Goal: Task Accomplishment & Management: Manage account settings

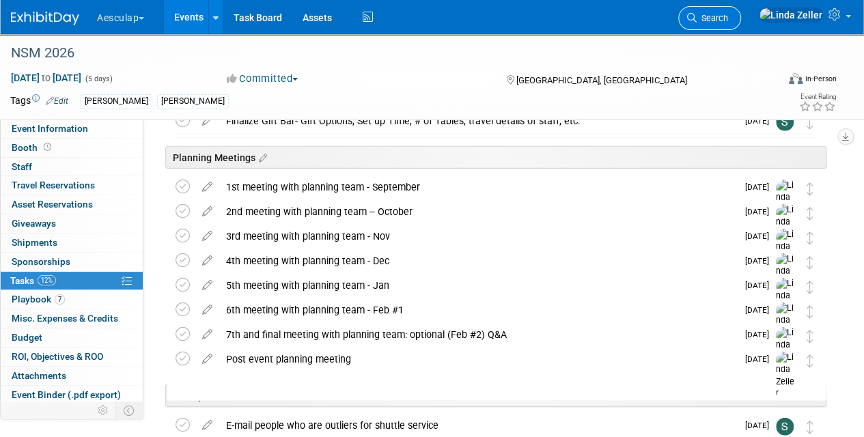
click at [728, 14] on span "Search" at bounding box center [712, 18] width 31 height 10
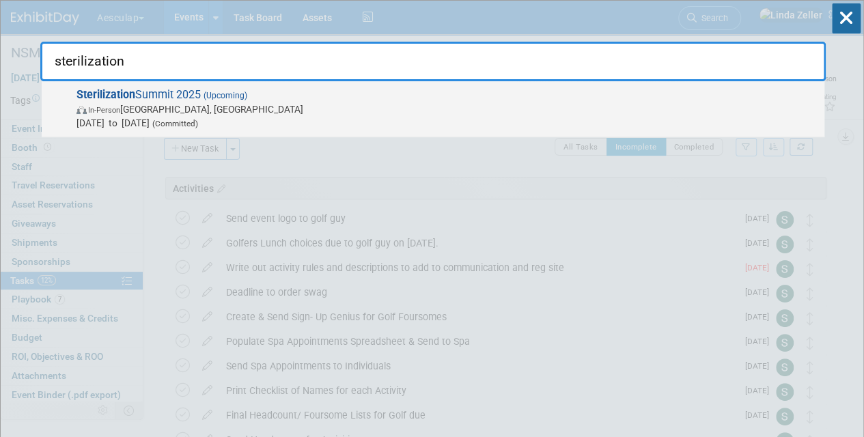
type input "sterilization"
click at [114, 110] on span "In-Person" at bounding box center [104, 110] width 32 height 9
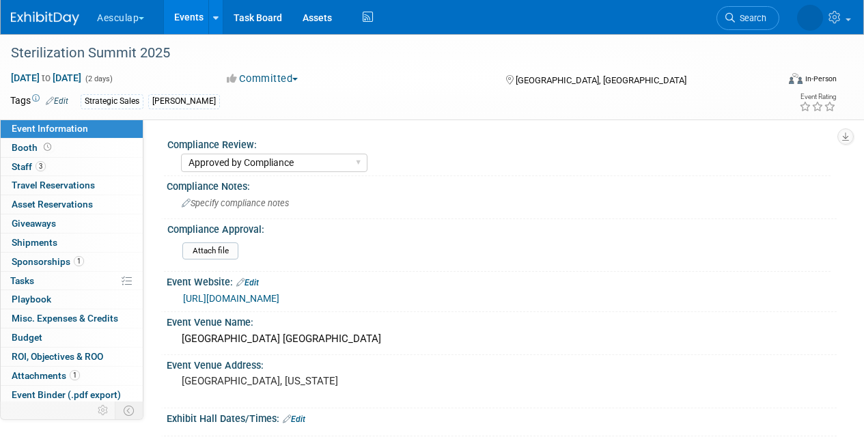
select select "Approved by Compliance"
select select "Strategic Sales"
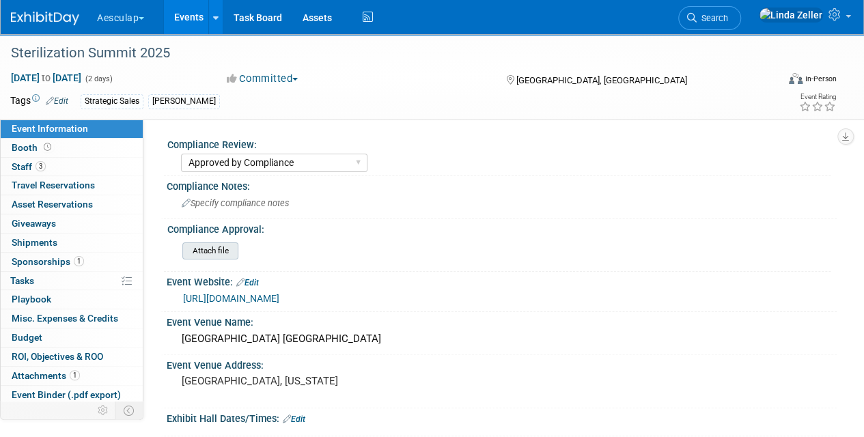
click at [202, 247] on input "file" at bounding box center [145, 251] width 186 height 16
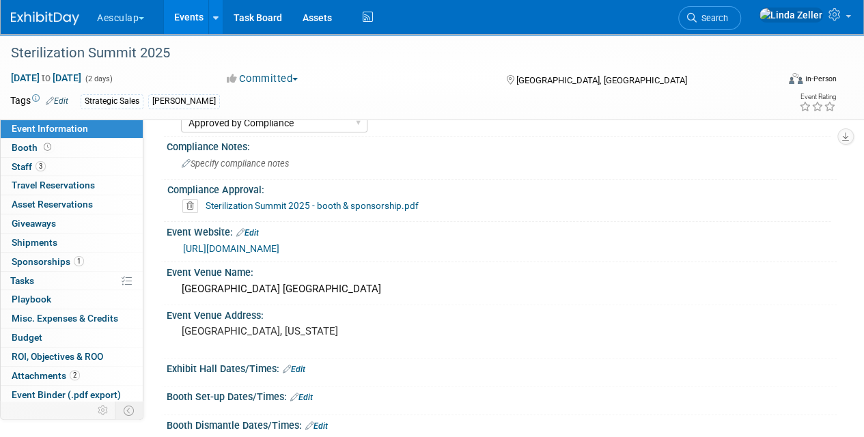
scroll to position [68, 0]
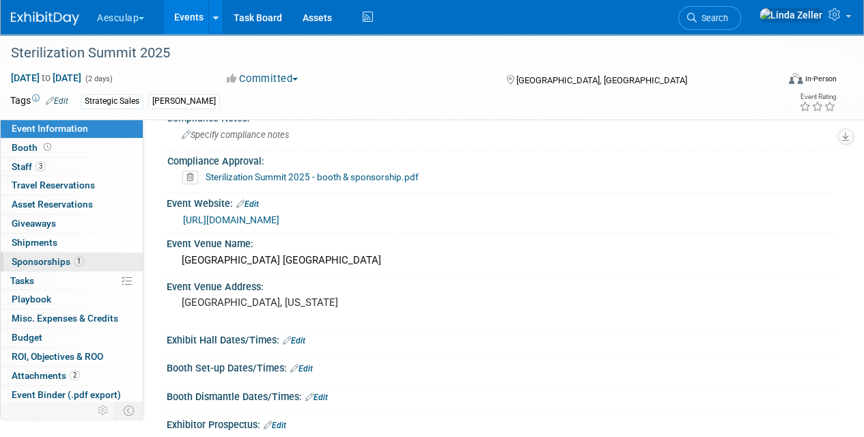
click at [36, 261] on span "Sponsorships 1" at bounding box center [48, 261] width 72 height 11
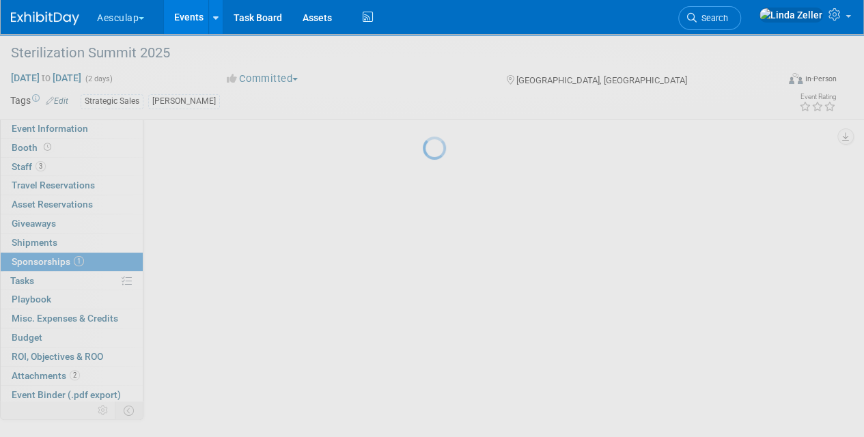
scroll to position [0, 0]
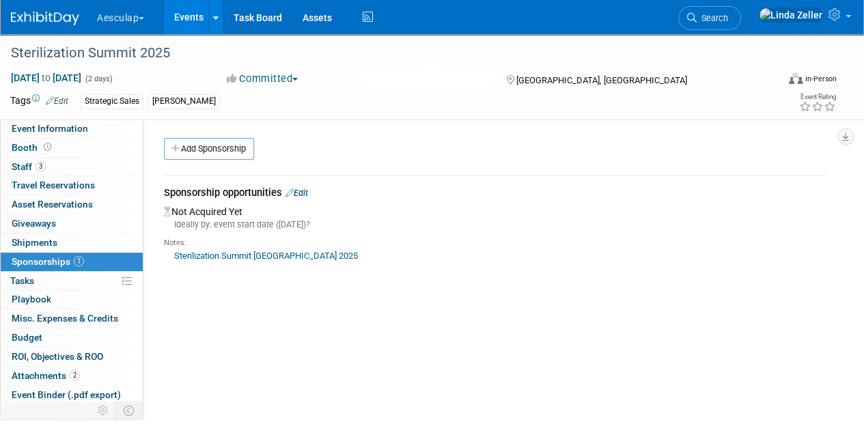
click at [306, 193] on link "Edit" at bounding box center [297, 193] width 23 height 10
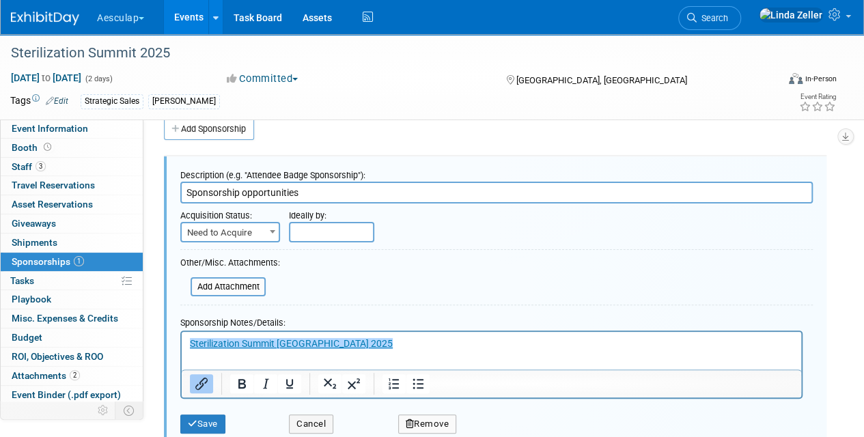
click at [183, 190] on input "Sponsorship opportunities" at bounding box center [496, 193] width 633 height 22
drag, startPoint x: 391, startPoint y: 186, endPoint x: 266, endPoint y: 197, distance: 124.7
click at [266, 197] on input "Silver Sponsorship Sponsorship opportunities" at bounding box center [496, 193] width 633 height 22
type input "Silver Sponsorship"
click at [301, 231] on input "text" at bounding box center [331, 232] width 85 height 20
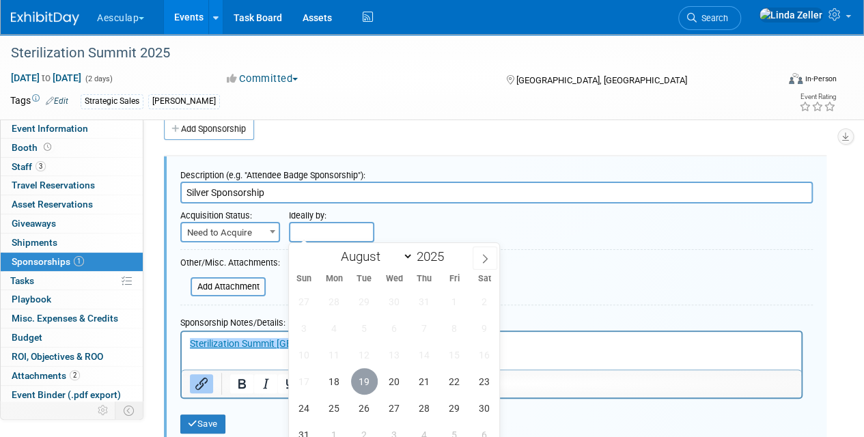
click at [361, 383] on span "19" at bounding box center [364, 381] width 27 height 27
type input "Aug 19, 2025"
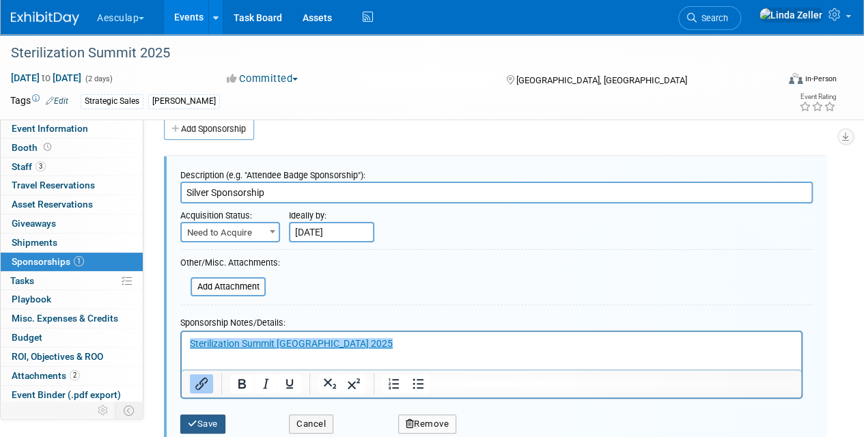
click at [219, 421] on button "Save" at bounding box center [202, 424] width 45 height 19
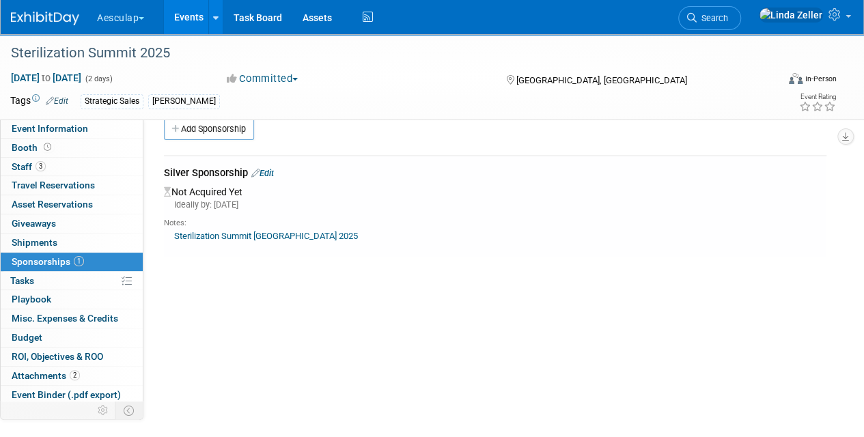
click at [240, 234] on link "Sterilization Summit USA 2025" at bounding box center [266, 236] width 184 height 10
click at [271, 171] on link "Edit" at bounding box center [262, 173] width 23 height 10
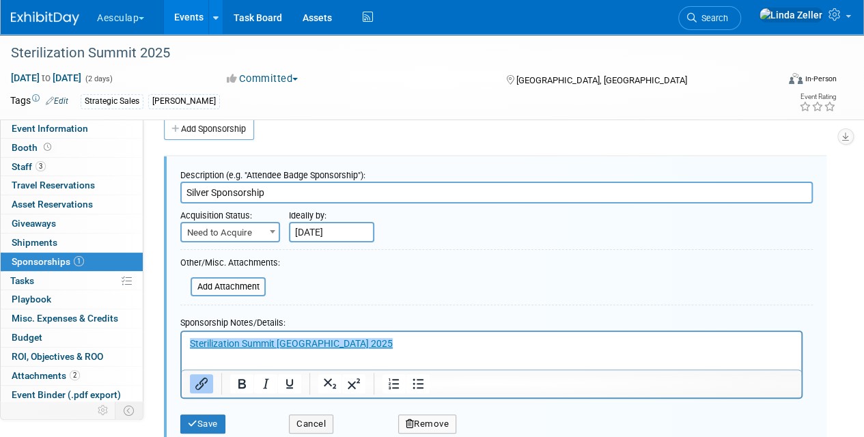
click at [336, 346] on p "﻿Sterilization Summit USA 2025" at bounding box center [492, 344] width 604 height 14
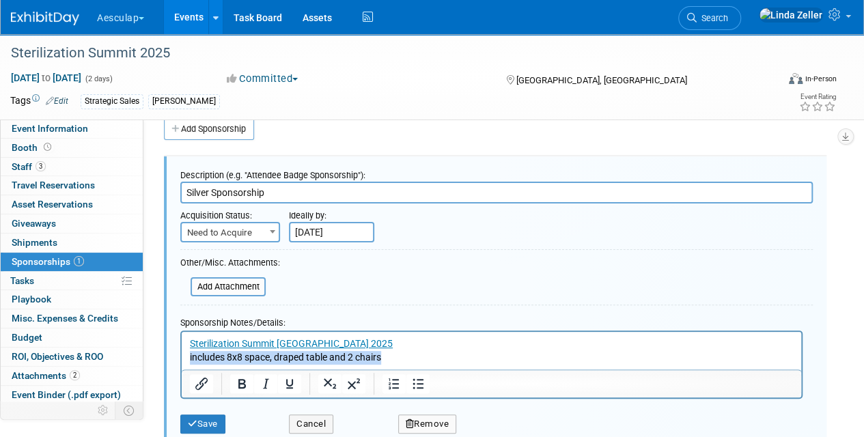
drag, startPoint x: 391, startPoint y: 358, endPoint x: 175, endPoint y: 365, distance: 216.0
click at [182, 364] on html "Sterilization Summit USA 2025 includes 8x8 space, draped table and 2 chairs" at bounding box center [492, 348] width 620 height 32
copy p "includes 8x8 space, draped table and 2 chairs"
click at [199, 421] on button "Save" at bounding box center [202, 424] width 45 height 19
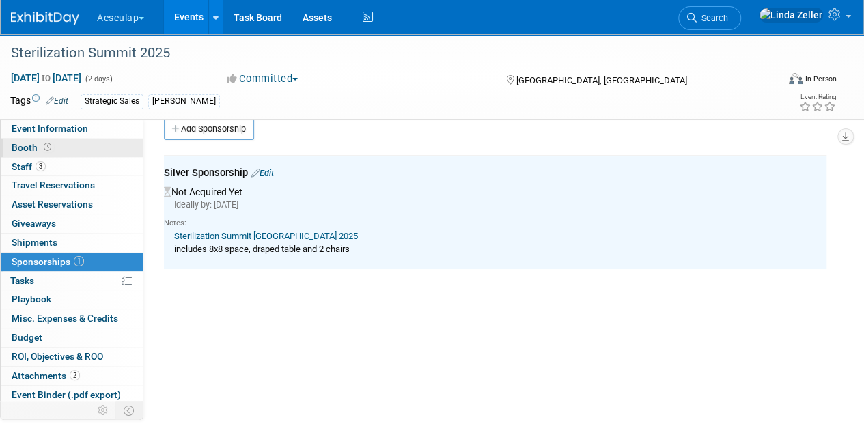
click at [18, 145] on span "Booth" at bounding box center [33, 147] width 42 height 11
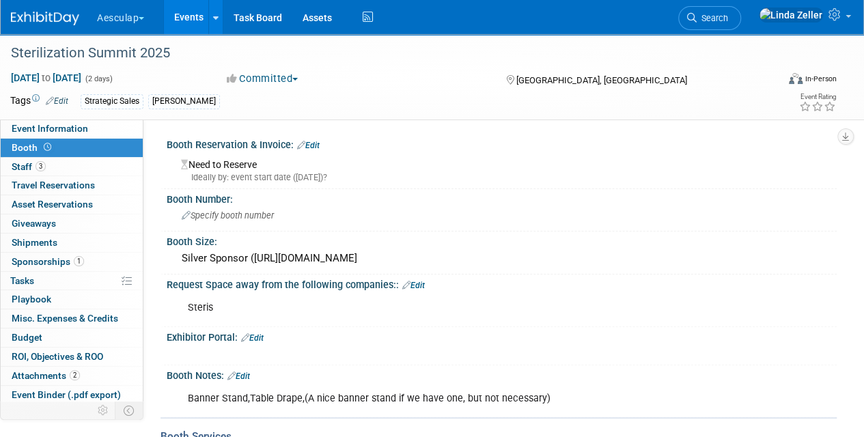
click at [315, 135] on div "Booth Reservation & Invoice: Edit" at bounding box center [502, 144] width 670 height 18
click at [315, 143] on link "Edit" at bounding box center [308, 146] width 23 height 10
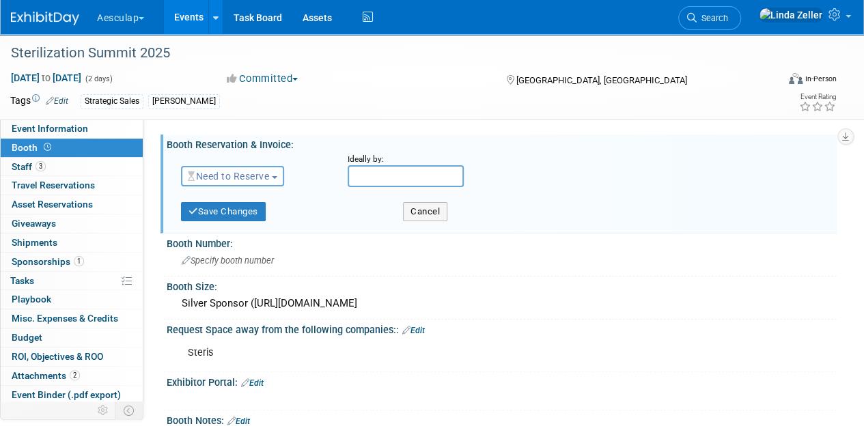
click at [235, 169] on button "Need to Reserve" at bounding box center [232, 176] width 103 height 20
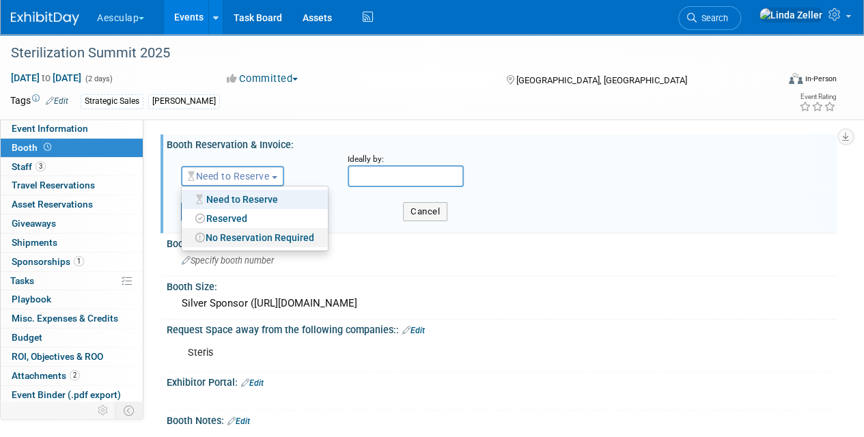
click at [238, 236] on link "No Reservation Required" at bounding box center [255, 237] width 146 height 19
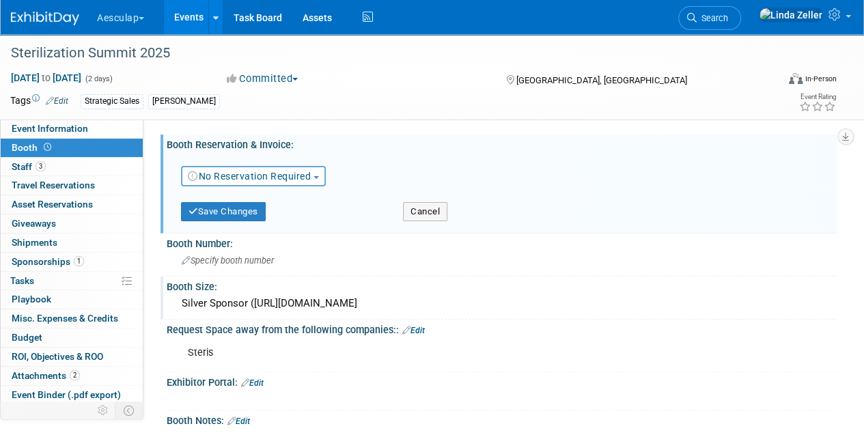
click at [176, 301] on div "Silver Sponsor (https://www.sterilization-summit.com/sponsor-packages" at bounding box center [502, 304] width 670 height 23
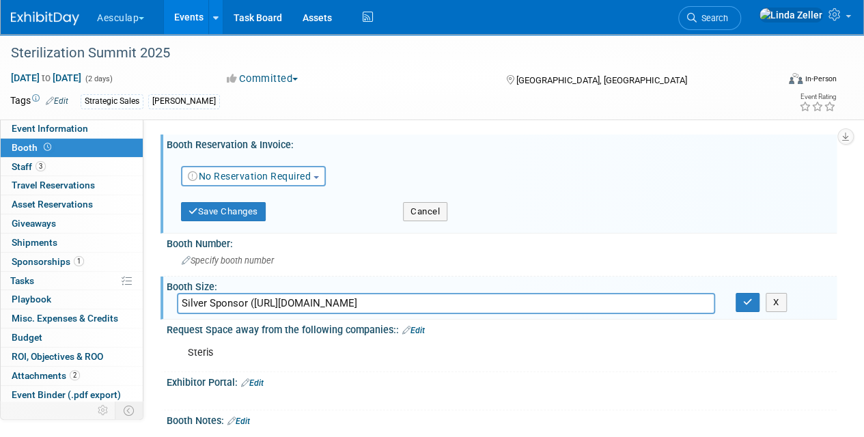
click at [180, 302] on input "Silver Sponsor (https://www.sterilization-summit.com/sponsor-packages" at bounding box center [446, 303] width 538 height 21
type input "Silver Sponsor (https://www.sterilization-summit.com/sponsor-packages"
drag, startPoint x: 529, startPoint y: 302, endPoint x: 154, endPoint y: 304, distance: 375.0
click at [154, 304] on div "Compliance Review: Needs to be submitted to Compliance In Review with Complianc…" at bounding box center [489, 298] width 693 height 357
click at [180, 303] on input "includes 8x8 space, draped table and 2 chairs" at bounding box center [446, 303] width 538 height 21
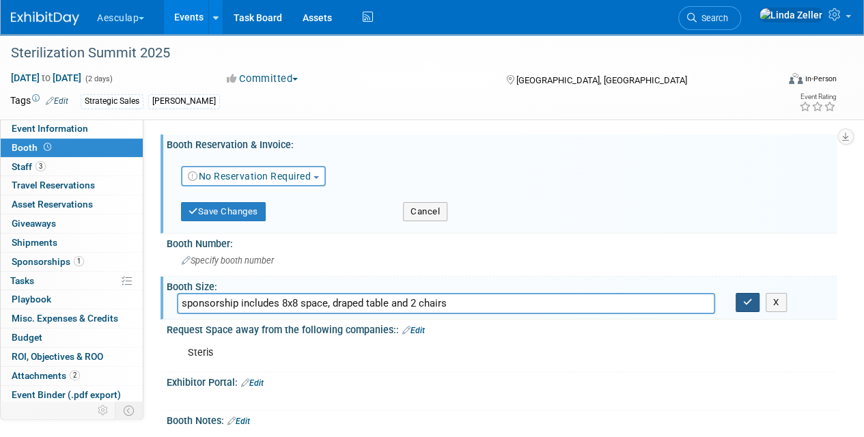
type input "sponsorship includes 8x8 space, draped table and 2 chairs"
click at [745, 302] on icon "button" at bounding box center [748, 302] width 10 height 9
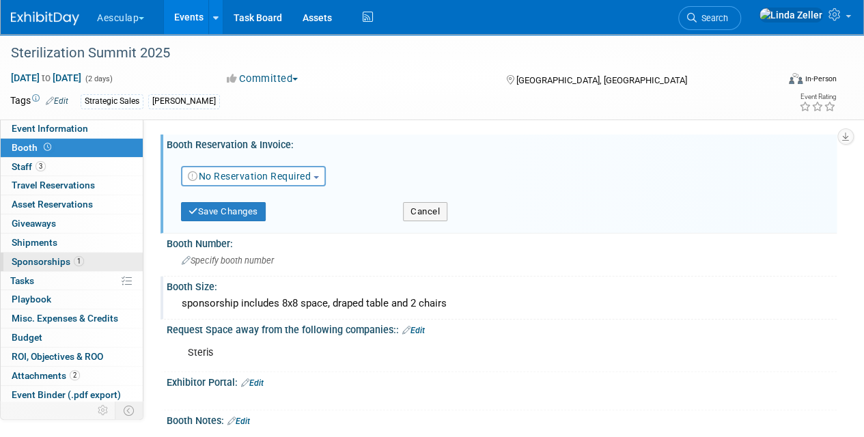
click at [45, 260] on span "Sponsorships 1" at bounding box center [48, 261] width 72 height 11
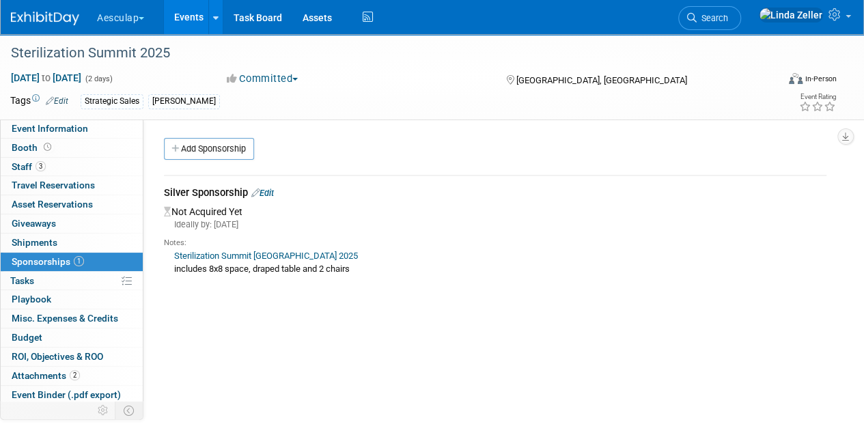
click at [266, 191] on link "Edit" at bounding box center [262, 193] width 23 height 10
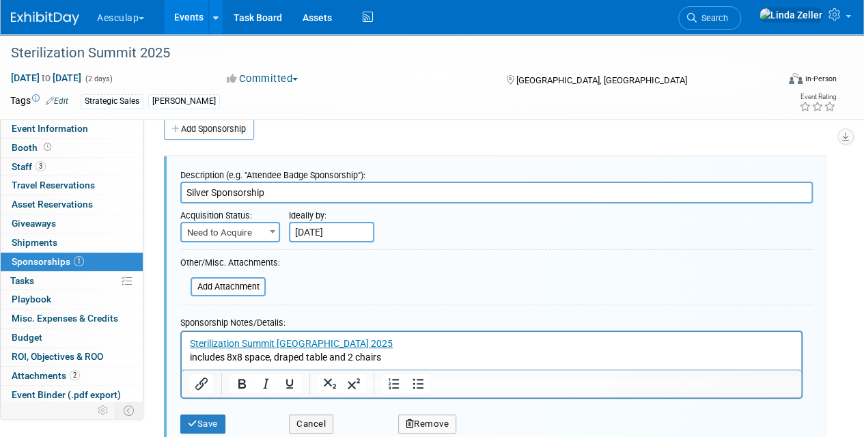
click at [225, 358] on p "Sterilization Summit USA 2025 includes 8x8 space, draped table and 2 chairs" at bounding box center [492, 350] width 604 height 27
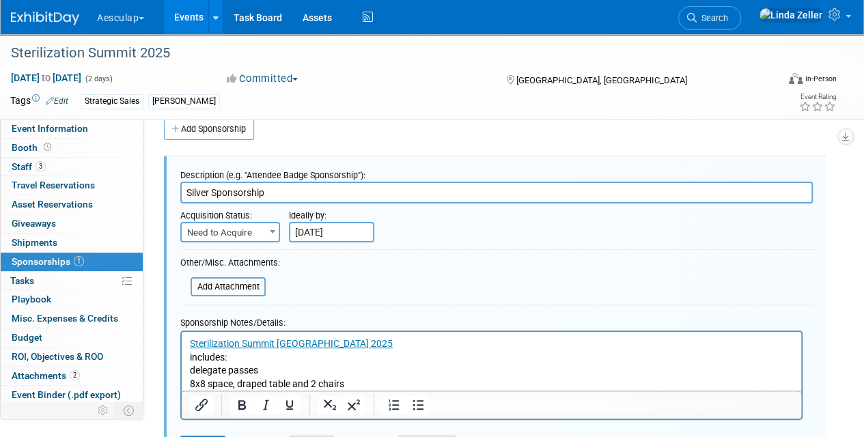
click at [192, 372] on p "delegate passes" at bounding box center [492, 371] width 604 height 14
click at [193, 386] on p "8x8 space, draped table and 2 chairs" at bounding box center [492, 385] width 604 height 14
click at [271, 368] on p "2 delegate passes" at bounding box center [492, 371] width 604 height 14
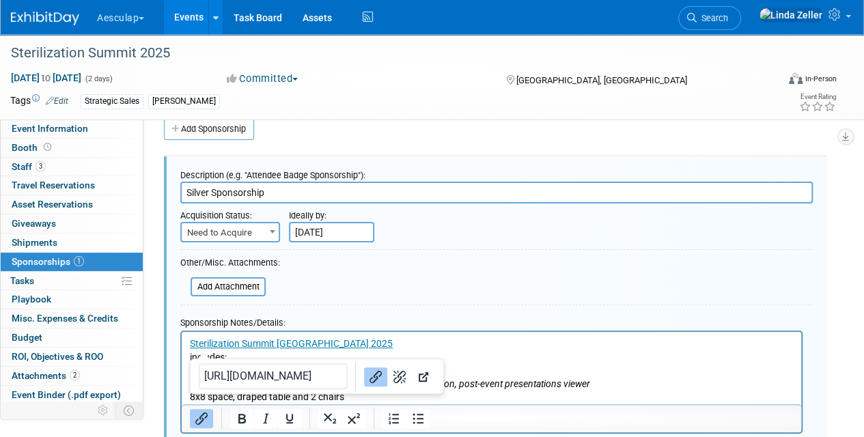
click at [590, 382] on icon "Including drinks reception, post-event presentations viewer" at bounding box center [469, 383] width 243 height 11
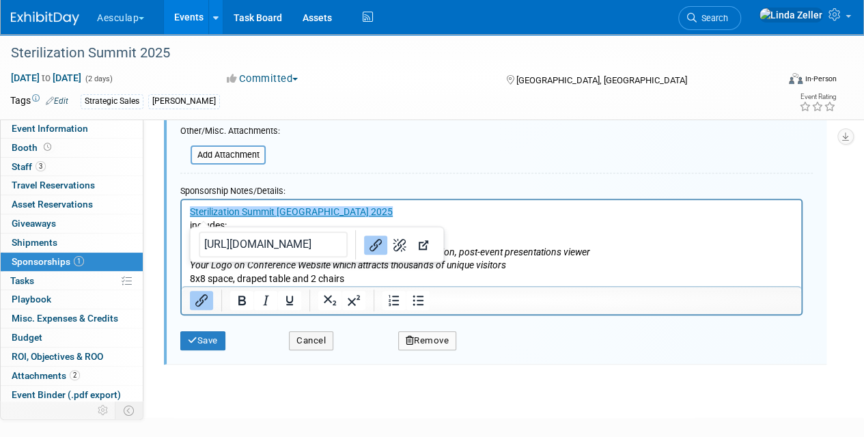
scroll to position [156, 0]
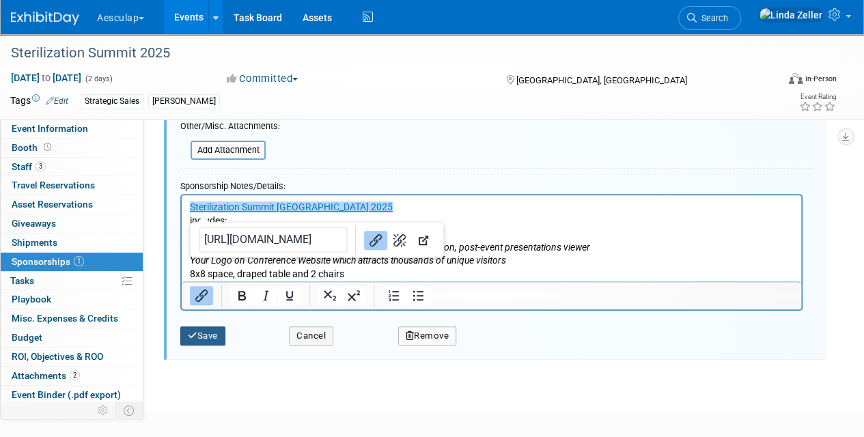
click at [199, 335] on button "Save" at bounding box center [202, 336] width 45 height 19
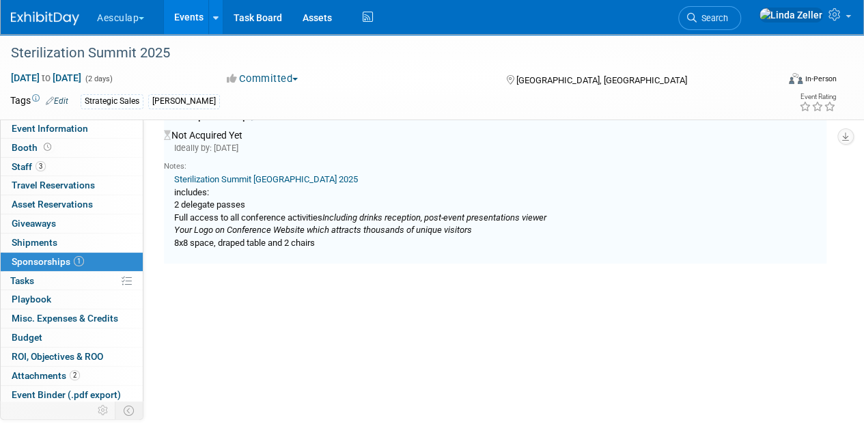
scroll to position [20, 0]
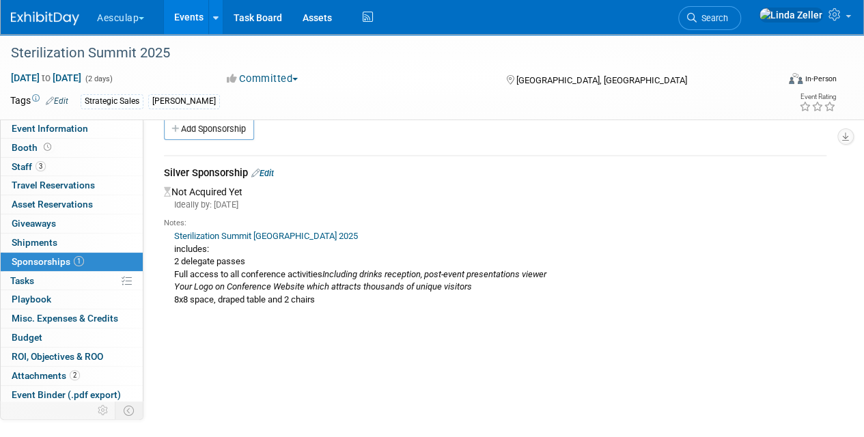
drag, startPoint x: 741, startPoint y: 22, endPoint x: 739, endPoint y: 15, distance: 7.1
click at [728, 22] on span "Search" at bounding box center [712, 18] width 31 height 10
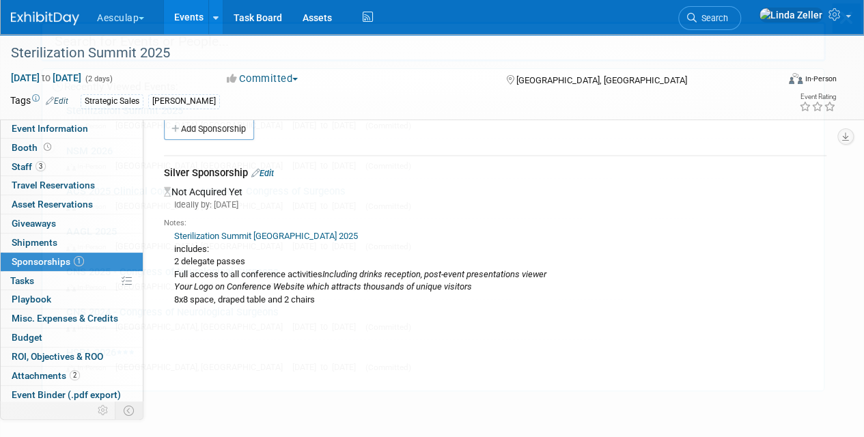
scroll to position [0, 0]
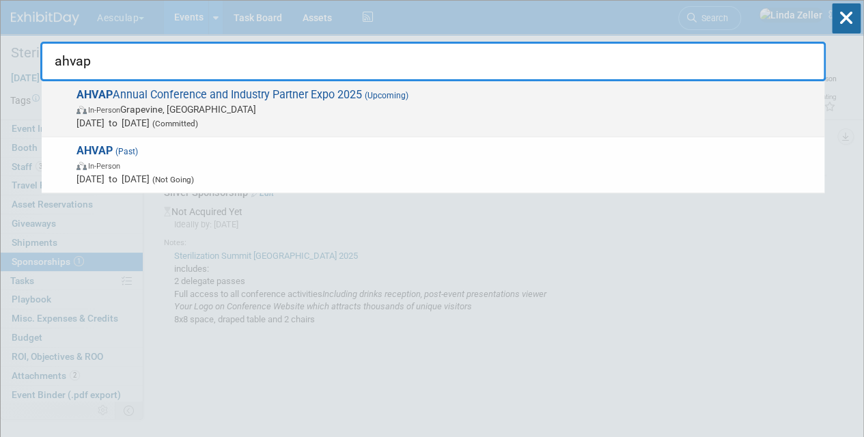
type input "ahvap"
click at [167, 94] on span "AHVAP Annual Conference and Industry Partner Expo 2025 (Upcoming) In-Person Gra…" at bounding box center [444, 109] width 745 height 42
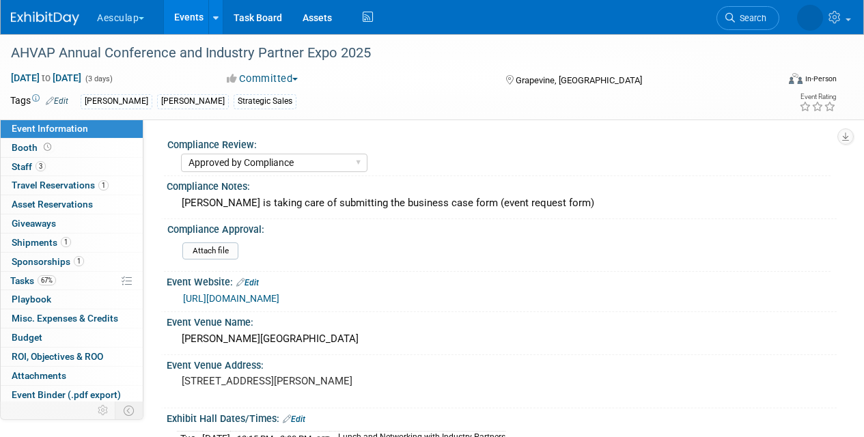
select select "Approved by Compliance"
select select "Strategic Sales"
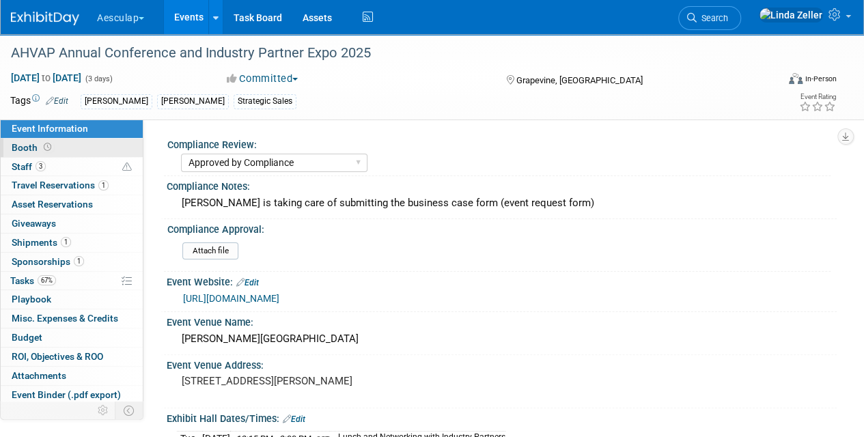
click at [27, 146] on span "Booth" at bounding box center [33, 147] width 42 height 11
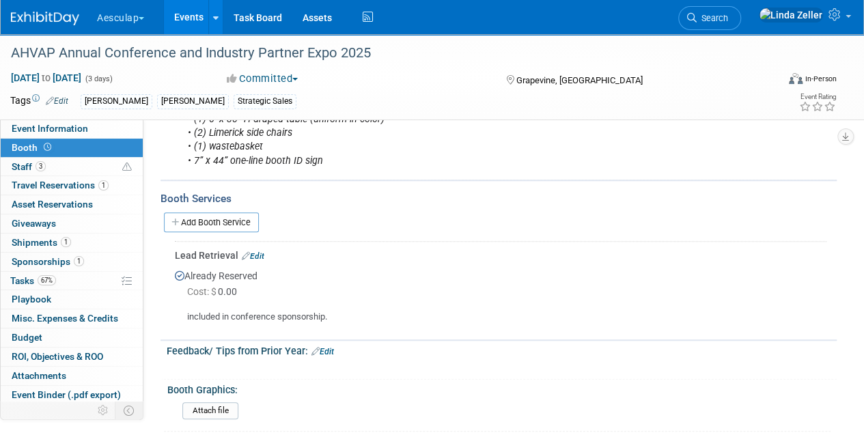
scroll to position [546, 0]
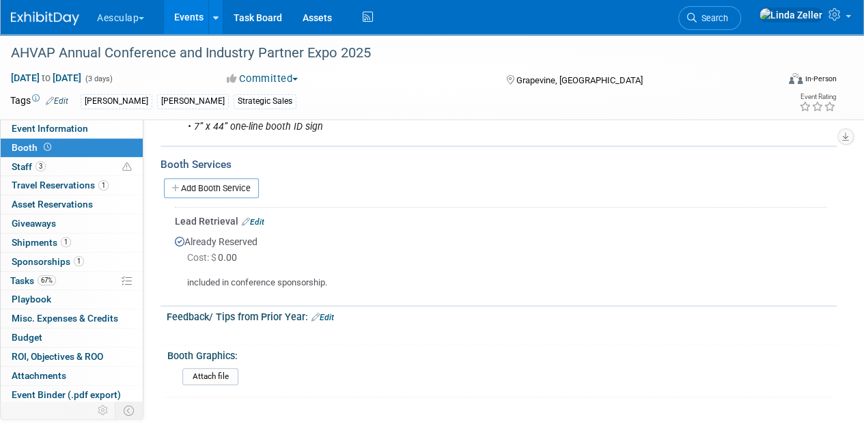
click at [258, 227] on link "Edit" at bounding box center [253, 222] width 23 height 10
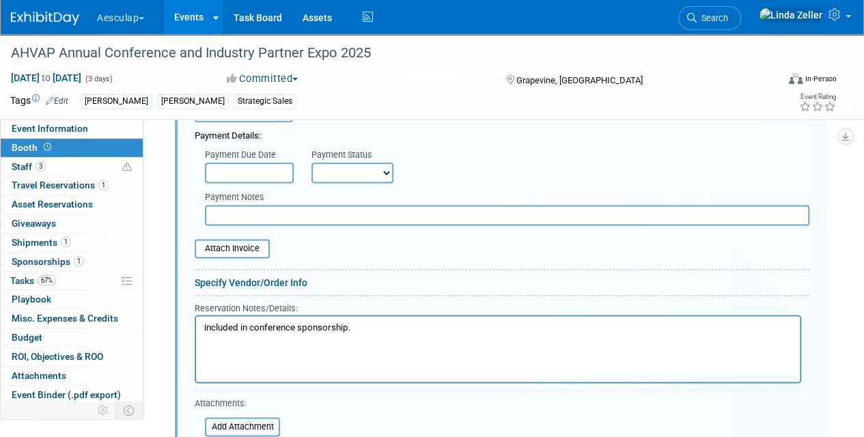
scroll to position [884, 0]
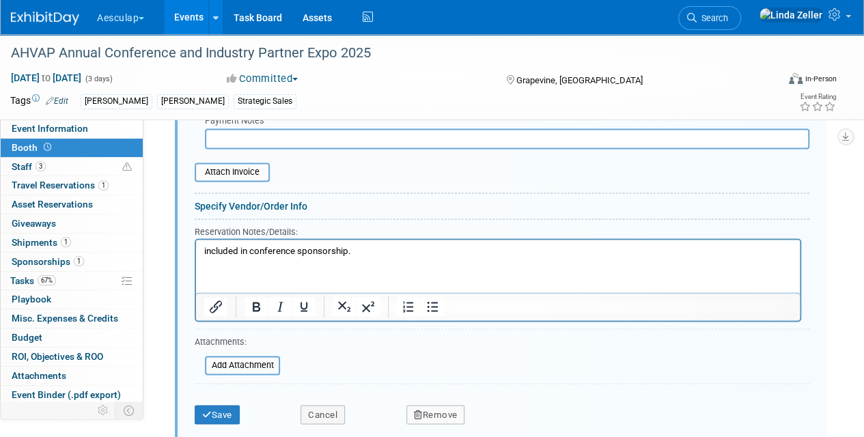
click at [360, 249] on p "included in conference sponsorship." at bounding box center [498, 251] width 588 height 13
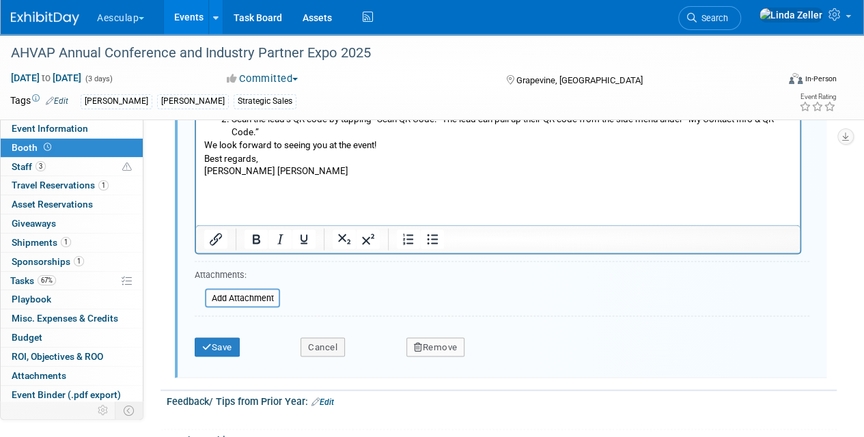
scroll to position [1209, 0]
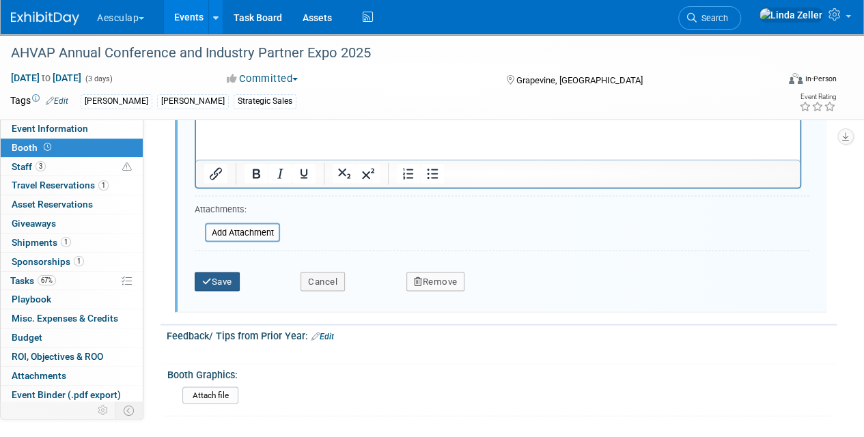
click at [210, 286] on icon "submit" at bounding box center [207, 281] width 10 height 9
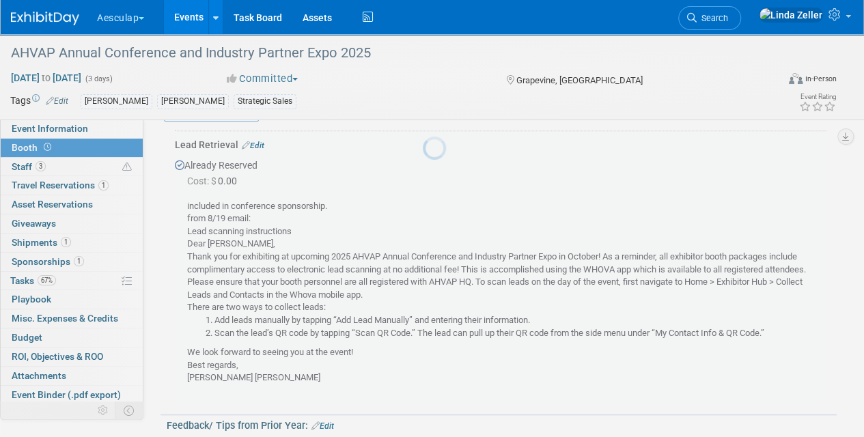
scroll to position [611, 0]
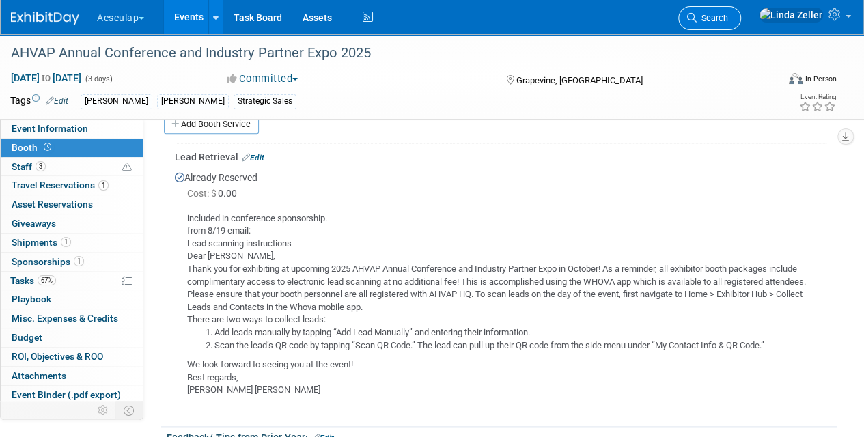
click at [741, 10] on link "Search" at bounding box center [709, 18] width 63 height 24
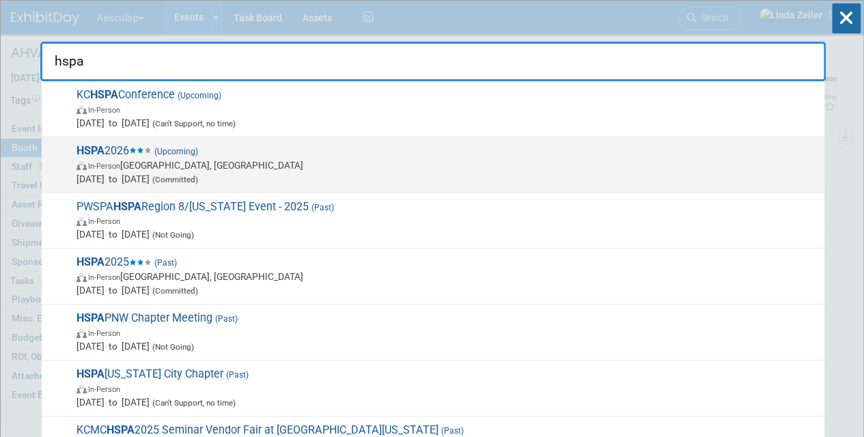
type input "hspa"
click at [139, 161] on span "In-Person [GEOGRAPHIC_DATA], [GEOGRAPHIC_DATA]" at bounding box center [447, 165] width 741 height 14
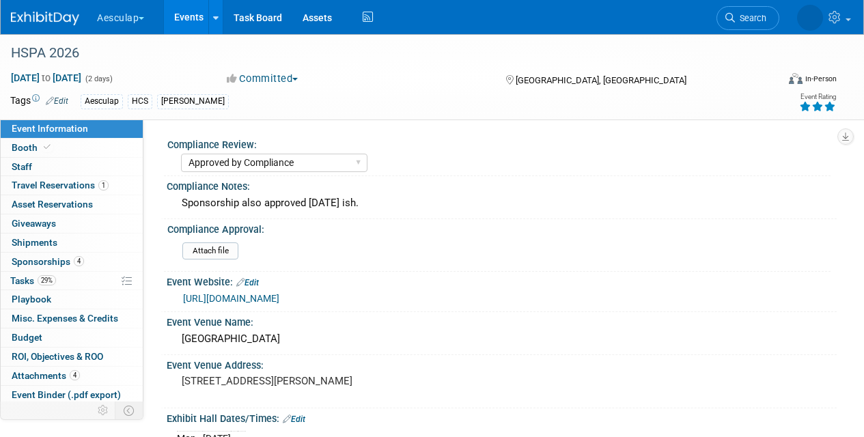
select select "Approved by Compliance"
select select "HCS"
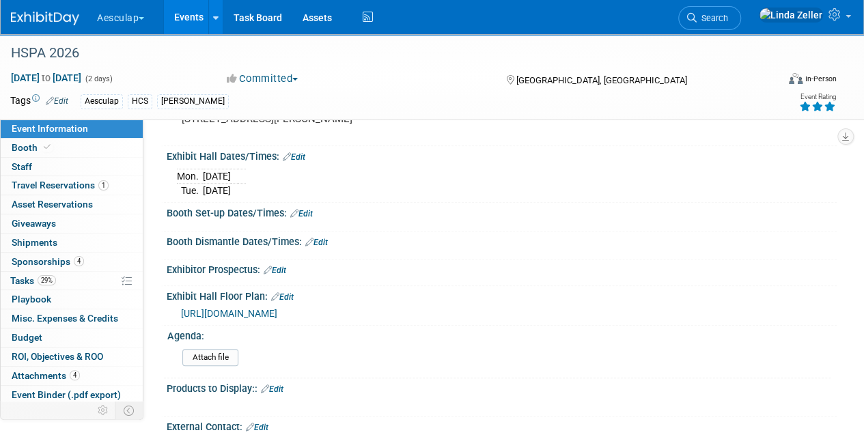
scroll to position [342, 0]
